Goal: Use online tool/utility: Utilize a website feature to perform a specific function

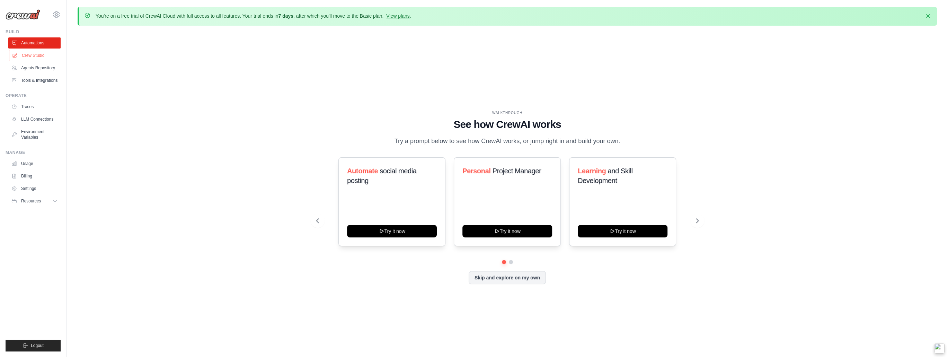
click at [42, 56] on link "Crew Studio" at bounding box center [35, 55] width 52 height 11
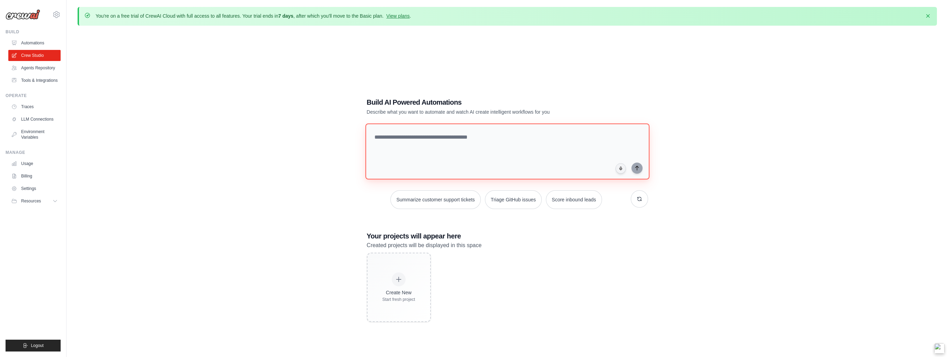
click at [417, 138] on textarea at bounding box center [507, 151] width 284 height 56
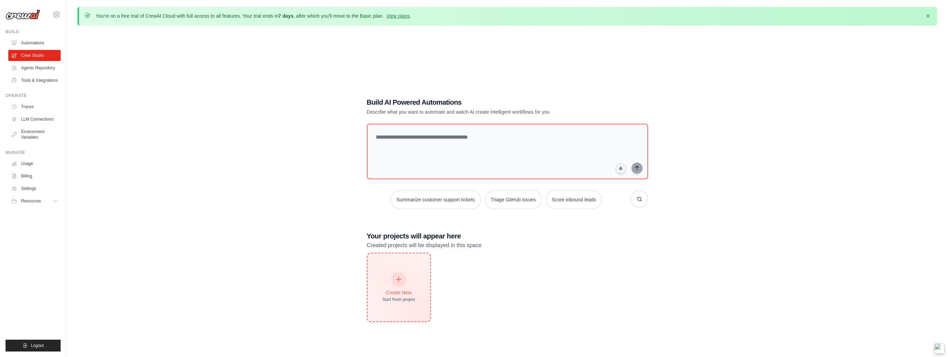
click at [403, 282] on div at bounding box center [398, 279] width 15 height 15
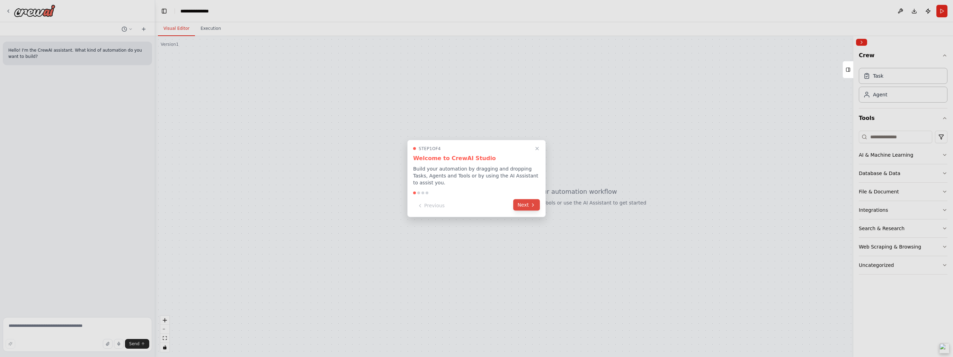
click at [524, 201] on button "Next" at bounding box center [526, 204] width 27 height 11
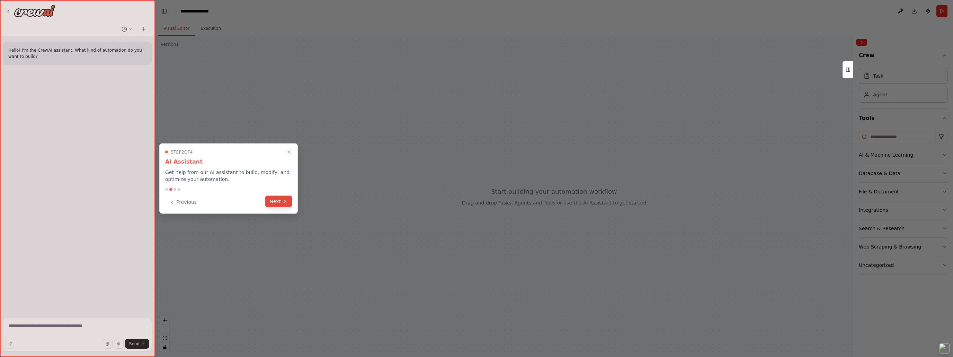
click at [282, 202] on button "Next" at bounding box center [278, 201] width 27 height 11
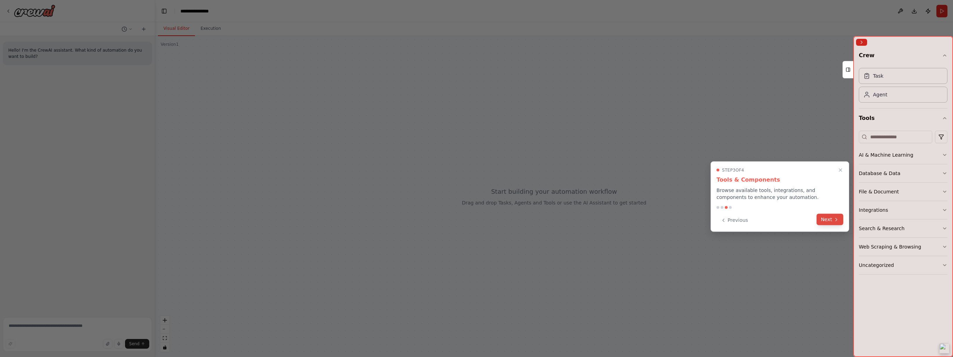
click at [834, 218] on icon at bounding box center [837, 220] width 6 height 6
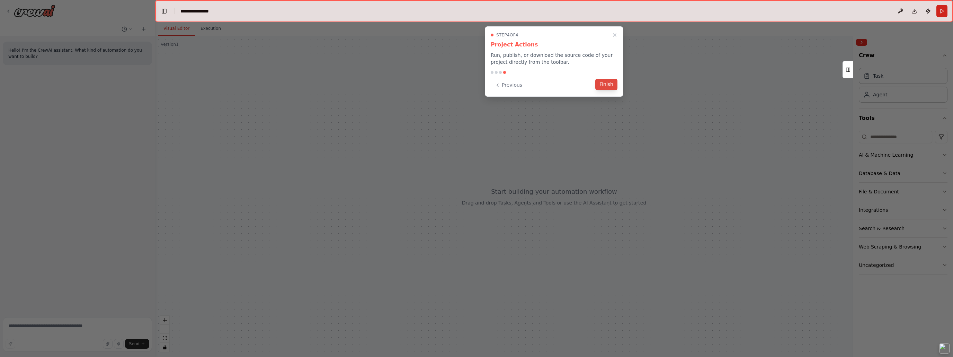
click at [608, 84] on button "Finish" at bounding box center [607, 84] width 22 height 11
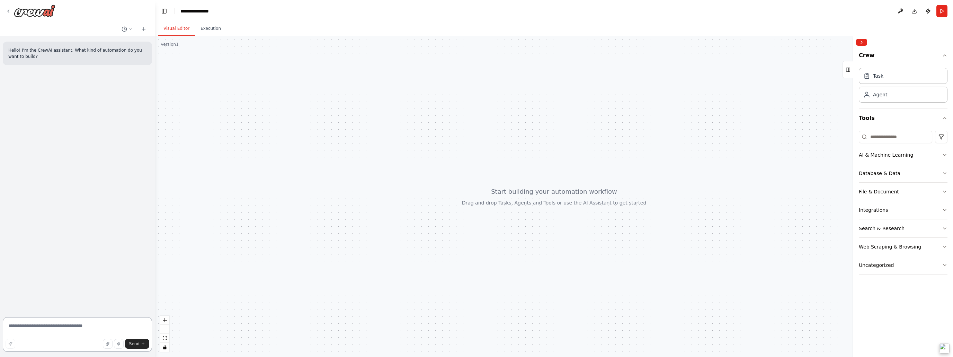
click at [87, 328] on textarea at bounding box center [77, 334] width 149 height 35
type textarea "**********"
